Goal: Task Accomplishment & Management: Manage account settings

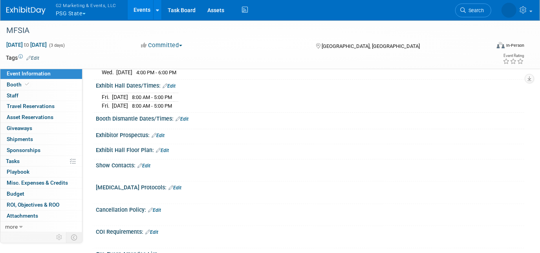
click at [67, 11] on button "G2 Marketing & Events, LLC PSG State" at bounding box center [90, 10] width 71 height 20
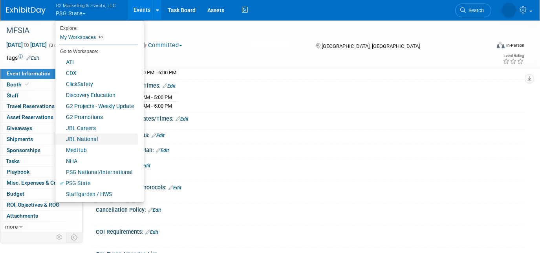
click at [103, 138] on link "JBL National" at bounding box center [96, 139] width 83 height 11
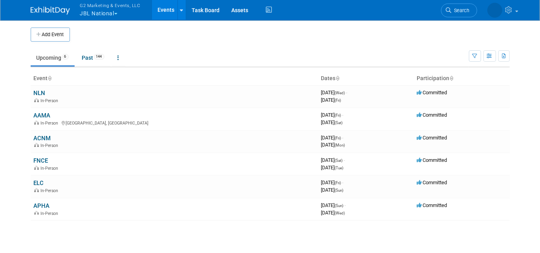
click at [42, 93] on link "NLN" at bounding box center [40, 93] width 12 height 7
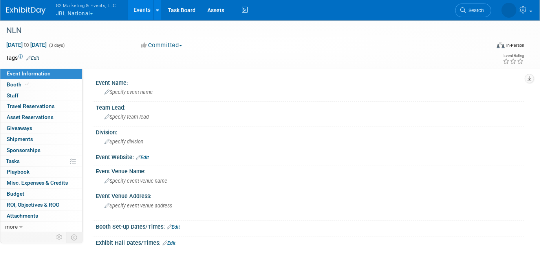
click at [37, 85] on link "Booth" at bounding box center [41, 84] width 82 height 11
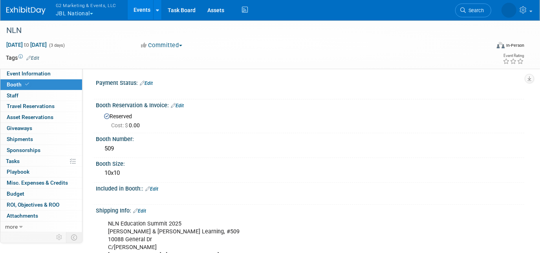
click at [157, 189] on link "Edit" at bounding box center [151, 189] width 13 height 6
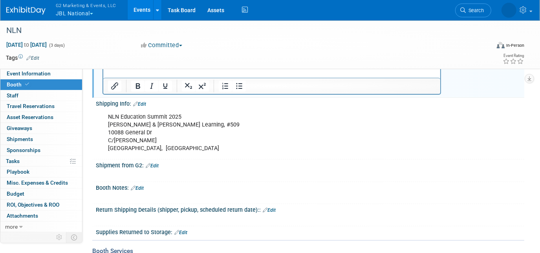
scroll to position [138, 0]
click at [153, 166] on link "Edit" at bounding box center [152, 166] width 13 height 6
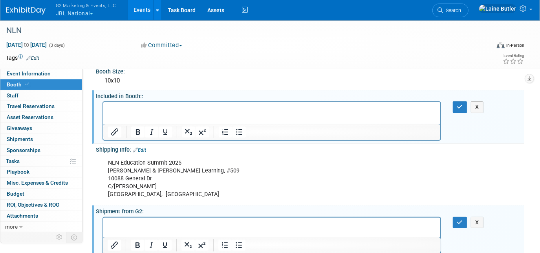
scroll to position [92, 0]
click at [478, 106] on button "X" at bounding box center [477, 107] width 13 height 11
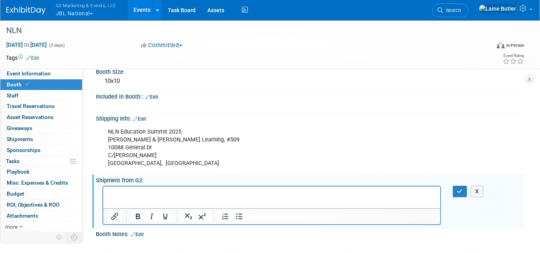
scroll to position [152, 0]
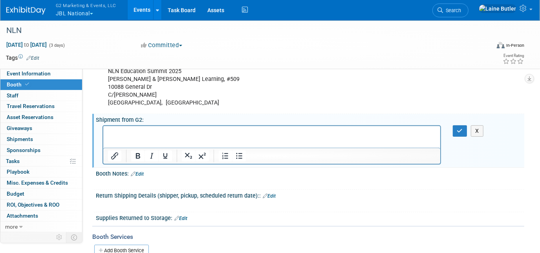
click at [162, 133] on p "Rich Text Area. Press ALT-0 for help." at bounding box center [272, 133] width 328 height 8
paste body "Rich Text Area. Press ALT-0 for help."
click at [176, 131] on p "Table Drapes [JBL]" at bounding box center [272, 133] width 328 height 8
click at [175, 139] on p "10' Hop-Up Backdrop" at bounding box center [272, 141] width 328 height 8
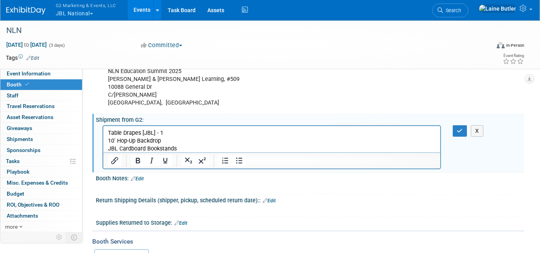
click at [182, 149] on p "JBL Cardboard Bookstands" at bounding box center [272, 149] width 328 height 8
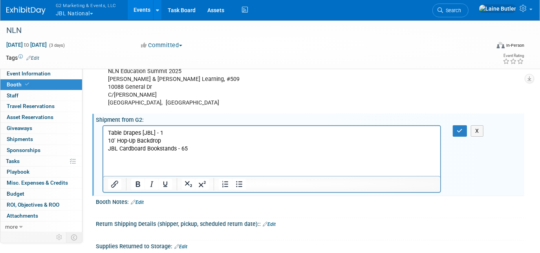
click at [125, 154] on p "Rich Text Area. Press ALT-0 for help." at bounding box center [272, 156] width 328 height 8
click at [149, 155] on p "Bookend Sets" at bounding box center [272, 156] width 328 height 8
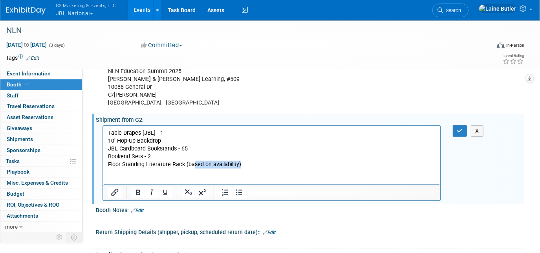
drag, startPoint x: 246, startPoint y: 163, endPoint x: 191, endPoint y: 167, distance: 54.8
click at [191, 167] on p "Floor Standing Literature Rack (based on availability)" at bounding box center [272, 164] width 328 height 8
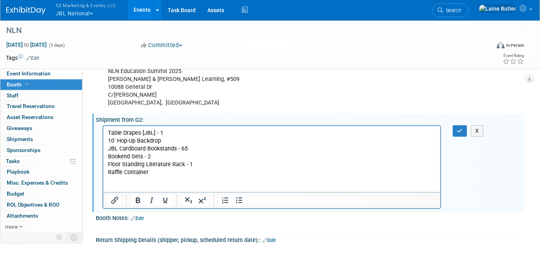
click at [162, 172] on p "Raffle Container" at bounding box center [272, 172] width 328 height 8
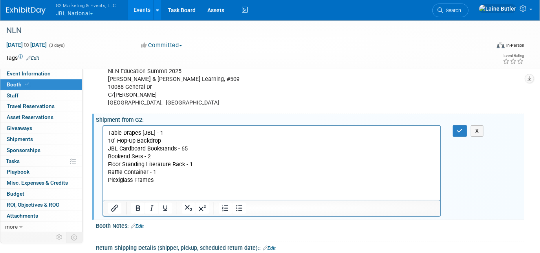
click at [161, 179] on p "Plexiglass Frames" at bounding box center [272, 180] width 328 height 8
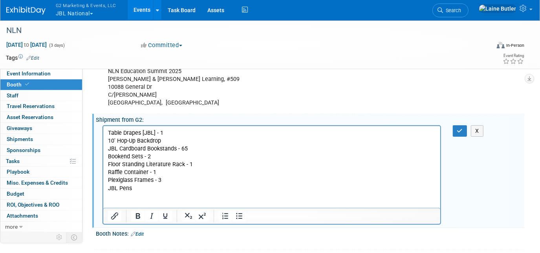
click at [154, 189] on p "JBL Pens" at bounding box center [272, 188] width 328 height 8
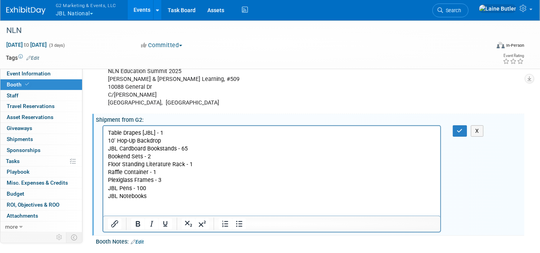
click at [160, 198] on p "JBL Notebooks" at bounding box center [272, 196] width 328 height 8
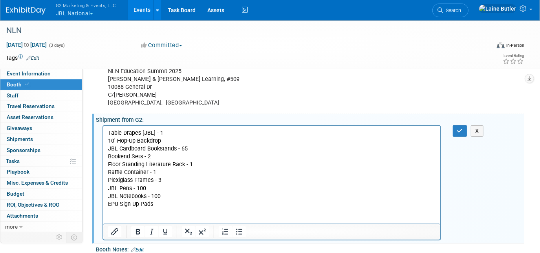
click at [159, 205] on p "EPU Sign Up Pads" at bounding box center [272, 204] width 328 height 8
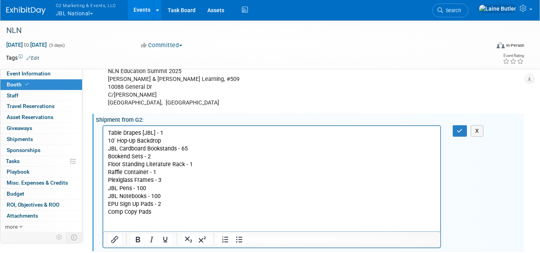
click at [160, 210] on p "Comp Copy Pads" at bounding box center [272, 212] width 328 height 8
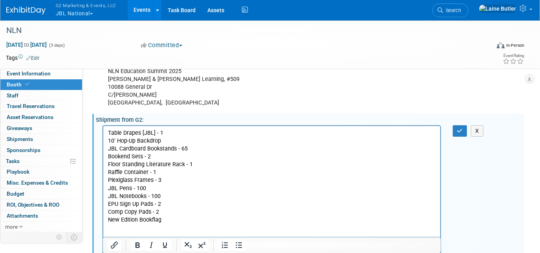
click at [169, 218] on p "New Edition Bookflag" at bounding box center [272, 220] width 328 height 8
click at [181, 228] on p "Just Published Bookflag" at bounding box center [272, 228] width 328 height 8
click at [165, 219] on p "New Edition Bookflag -5" at bounding box center [272, 220] width 328 height 8
click at [183, 225] on p "Just Published Bookflag - 5" at bounding box center [272, 228] width 328 height 8
click at [462, 128] on icon "button" at bounding box center [460, 131] width 6 height 6
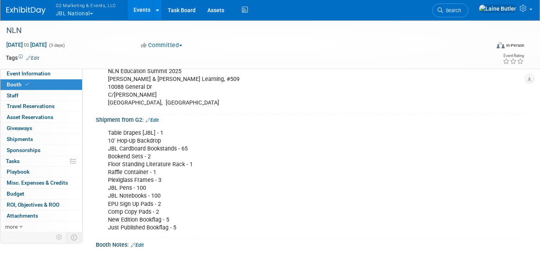
click at [79, 11] on button "G2 Marketing & Events, LLC JBL National" at bounding box center [90, 10] width 71 height 20
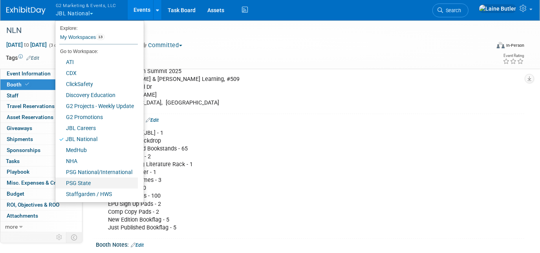
click at [86, 182] on link "PSG State" at bounding box center [96, 183] width 83 height 11
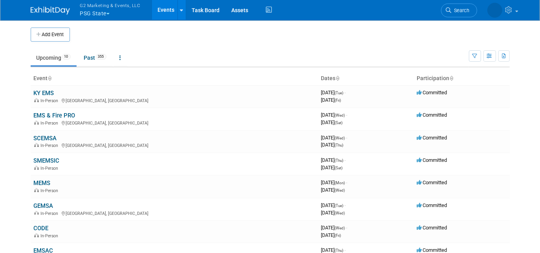
click at [41, 92] on link "KY EMS" at bounding box center [44, 93] width 20 height 7
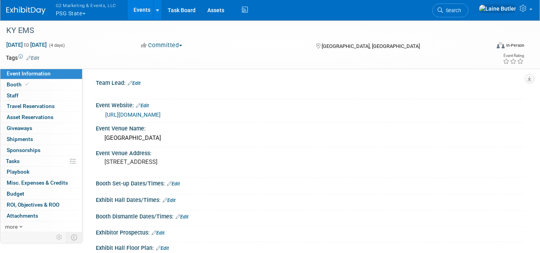
click at [14, 81] on span "Booth" at bounding box center [19, 84] width 24 height 6
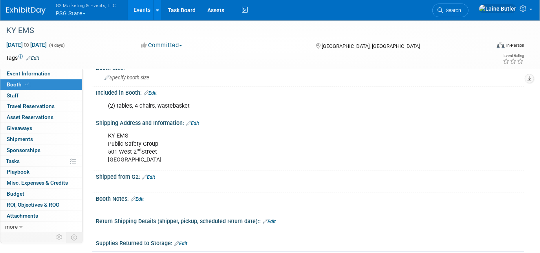
scroll to position [74, 0]
click at [155, 174] on link "Edit" at bounding box center [148, 177] width 13 height 6
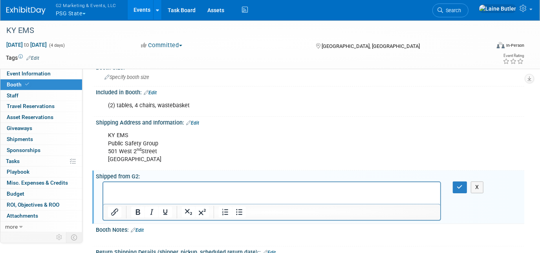
scroll to position [0, 0]
click at [159, 201] on html "PSG Drape - 1 PSG Pens" at bounding box center [271, 191] width 337 height 19
click at [151, 199] on p "PSG Pens" at bounding box center [272, 197] width 328 height 8
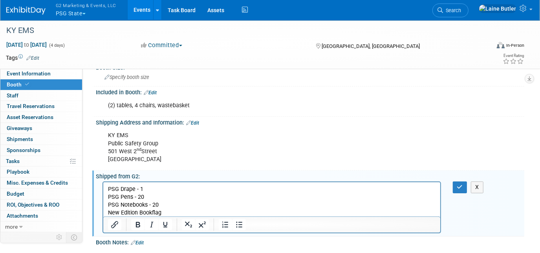
click at [170, 212] on p "New Edition Bookflag" at bounding box center [272, 213] width 328 height 8
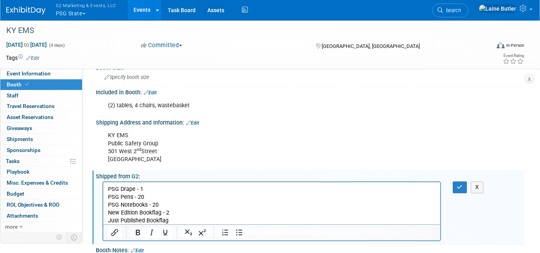
click at [172, 220] on p "Just Published Bookflag" at bounding box center [272, 221] width 328 height 8
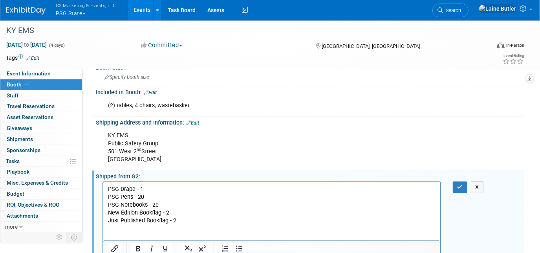
click at [128, 229] on p "Rich Text Area. Press ALT-0 for help." at bounding box center [272, 229] width 328 height 8
click at [202, 231] on p "Tabletop Wire Bookrack(s)" at bounding box center [272, 229] width 328 height 8
click at [460, 189] on button "button" at bounding box center [460, 187] width 15 height 11
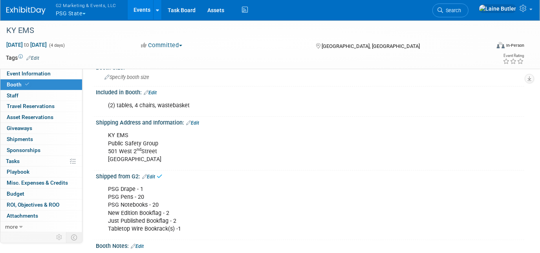
scroll to position [94, 0]
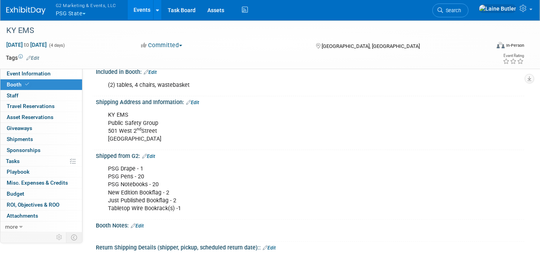
click at [40, 9] on img at bounding box center [25, 11] width 39 height 8
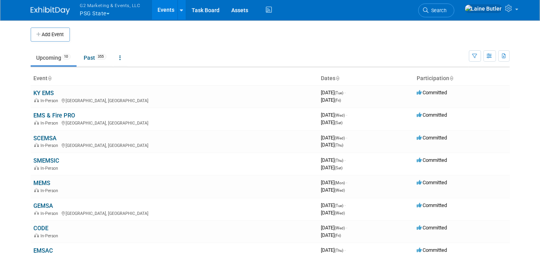
click at [43, 113] on link "EMS & Fire PRO" at bounding box center [55, 115] width 42 height 7
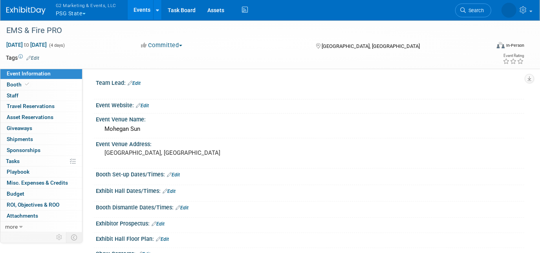
click at [39, 82] on link "Booth" at bounding box center [41, 84] width 82 height 11
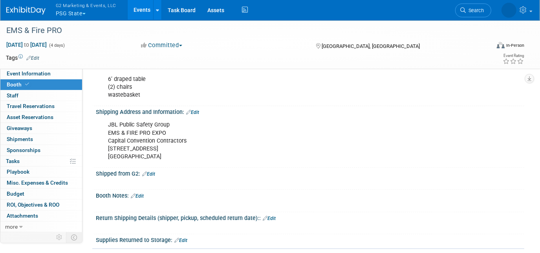
scroll to position [127, 0]
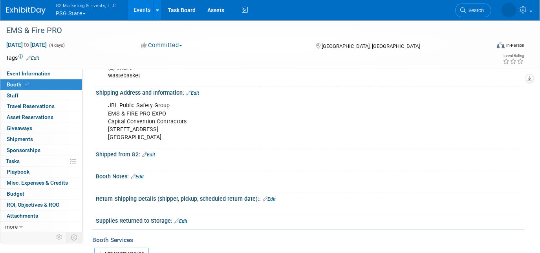
click at [153, 152] on link "Edit" at bounding box center [148, 155] width 13 height 6
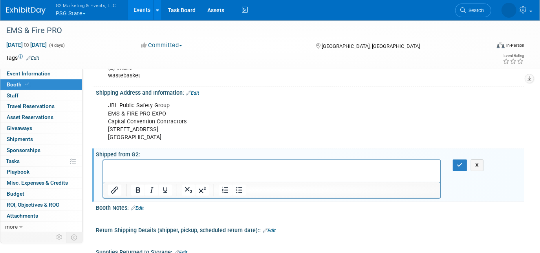
scroll to position [0, 0]
click at [165, 171] on html "Table Drapes" at bounding box center [271, 165] width 337 height 11
click at [172, 174] on p "10x10 PSG Backdrop" at bounding box center [272, 175] width 328 height 8
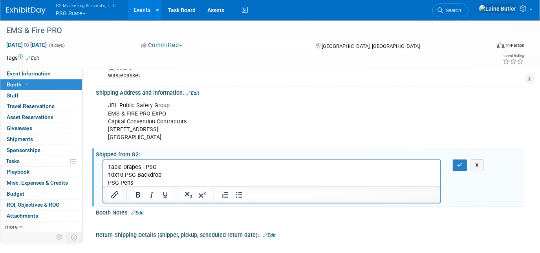
click at [180, 181] on p "PSG Pens" at bounding box center [272, 183] width 328 height 8
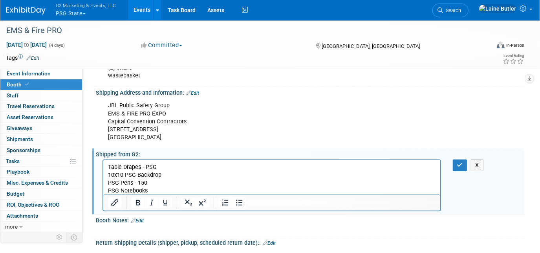
click at [156, 197] on button "Italic" at bounding box center [151, 202] width 13 height 11
click at [155, 189] on p "PSG Notebooks" at bounding box center [272, 191] width 328 height 8
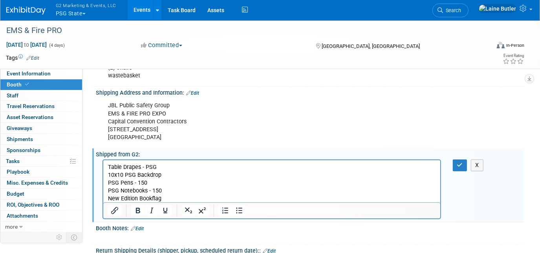
click at [169, 195] on p "New Edition Bookflag" at bounding box center [272, 199] width 328 height 8
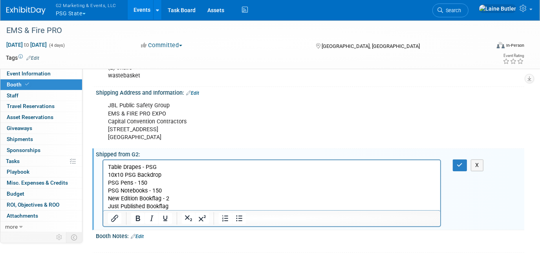
click at [182, 204] on p "Just Published Bookflag" at bounding box center [272, 207] width 328 height 8
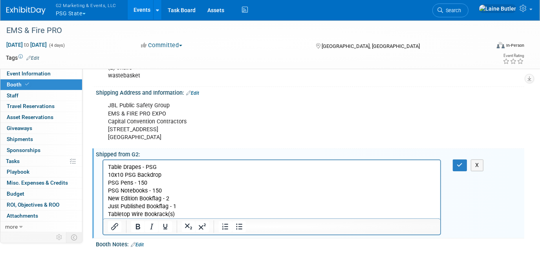
click at [180, 216] on p "Tabletop Wire Bookrack(s)" at bounding box center [272, 215] width 328 height 8
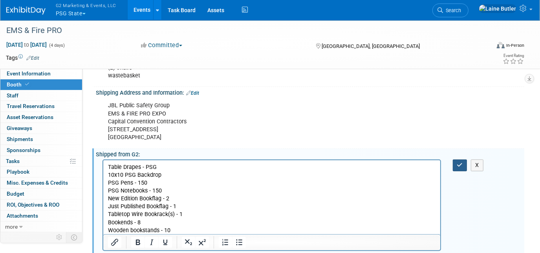
click at [461, 160] on button "button" at bounding box center [460, 165] width 15 height 11
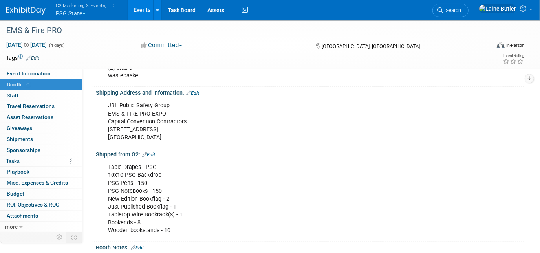
click at [41, 32] on div "EMS & Fire PRO" at bounding box center [242, 31] width 477 height 14
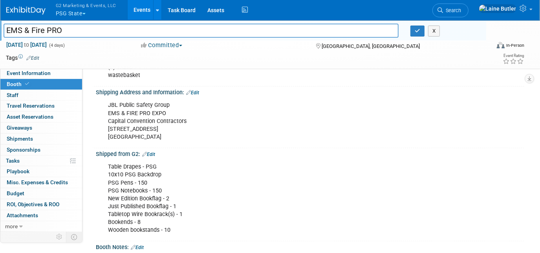
click at [461, 11] on span "Search" at bounding box center [452, 10] width 18 height 6
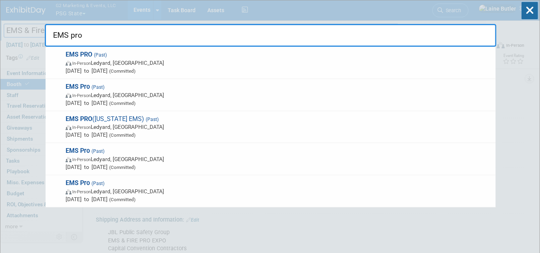
type input "EMS pro"
click at [287, 66] on span "In-Person Ledyard, CT" at bounding box center [279, 63] width 426 height 8
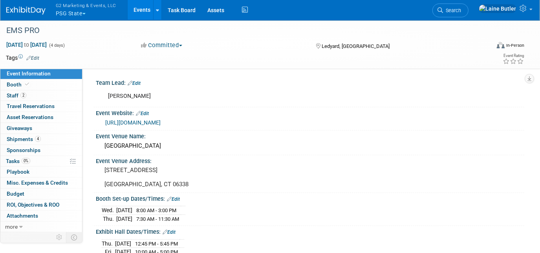
click at [17, 141] on span "Shipments 4" at bounding box center [24, 139] width 34 height 6
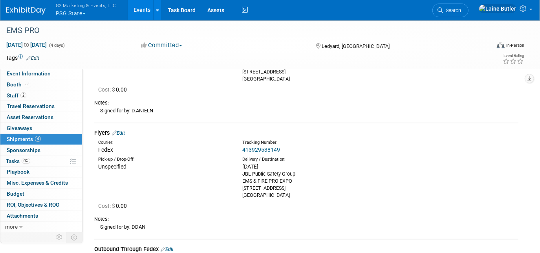
scroll to position [355, 0]
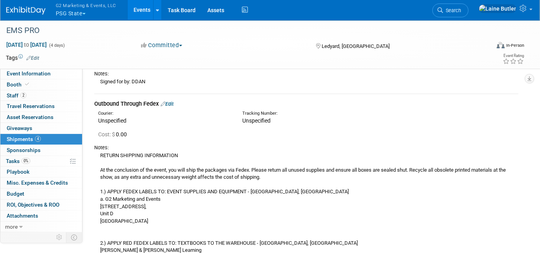
click at [27, 7] on img at bounding box center [25, 11] width 39 height 8
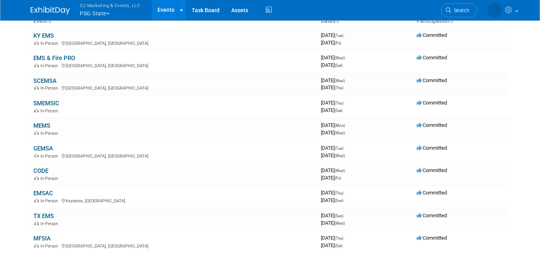
scroll to position [57, 0]
click at [50, 56] on link "EMS & Fire PRO" at bounding box center [55, 58] width 42 height 7
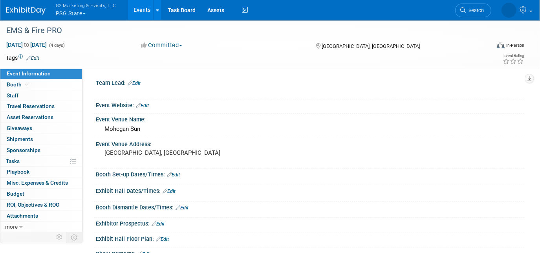
click at [33, 80] on link "Booth" at bounding box center [41, 84] width 82 height 11
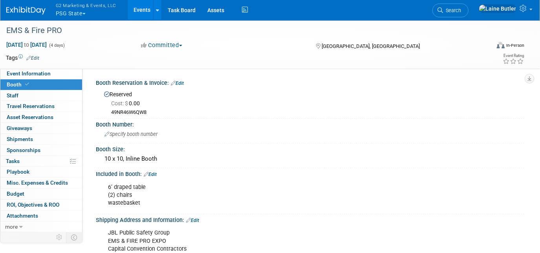
click at [47, 77] on link "Event Information" at bounding box center [41, 73] width 82 height 11
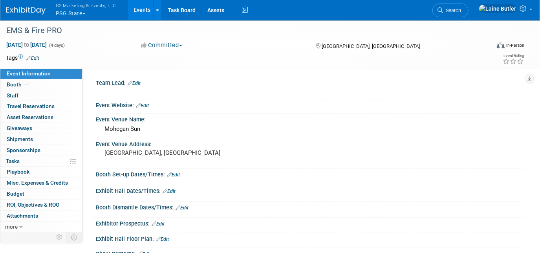
click at [136, 130] on div "Mohegan Sun" at bounding box center [310, 129] width 417 height 12
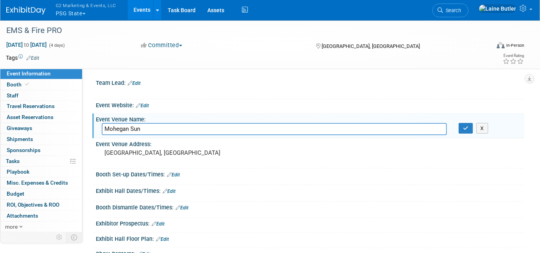
drag, startPoint x: 106, startPoint y: 130, endPoint x: 82, endPoint y: 131, distance: 24.4
click at [82, 131] on div "Event Information Event Info Booth Booth 0 Staff 0 Staff 0 Travel Reservations …" at bounding box center [270, 214] width 540 height 388
click at [469, 129] on button "button" at bounding box center [466, 128] width 14 height 11
